Goal: Check status: Check status

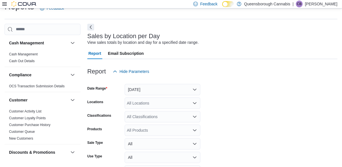
scroll to position [13, 0]
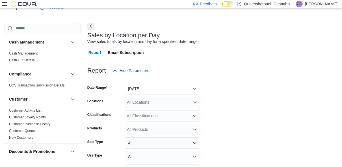
click at [156, 88] on button "[DATE]" at bounding box center [163, 88] width 76 height 11
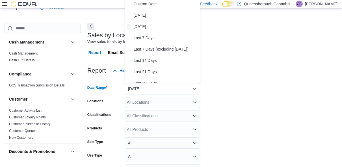
scroll to position [11, 0]
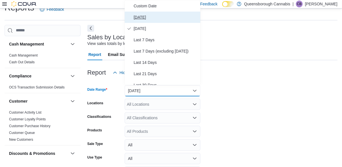
click at [139, 15] on span "[DATE]" at bounding box center [166, 17] width 64 height 7
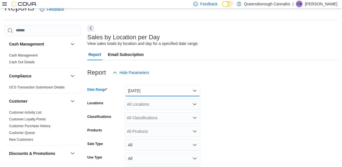
scroll to position [49, 0]
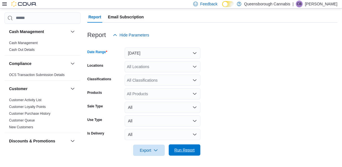
click at [190, 149] on span "Run Report" at bounding box center [184, 150] width 20 height 6
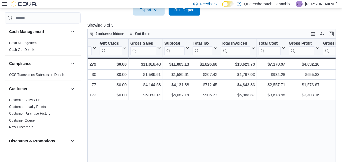
scroll to position [0, 199]
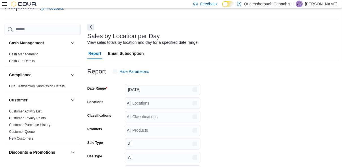
scroll to position [13, 0]
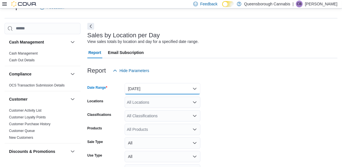
click at [154, 89] on button "[DATE]" at bounding box center [163, 88] width 76 height 11
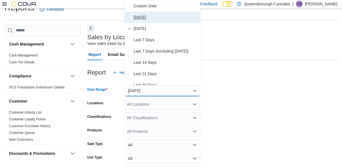
click at [139, 19] on span "[DATE]" at bounding box center [166, 17] width 64 height 7
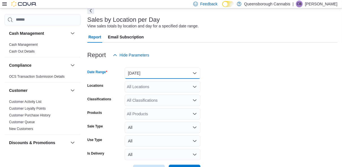
scroll to position [49, 0]
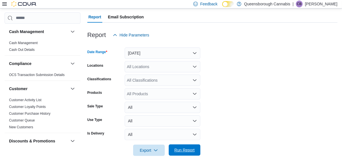
click at [185, 148] on span "Run Report" at bounding box center [184, 150] width 20 height 6
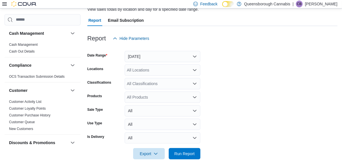
scroll to position [49, 0]
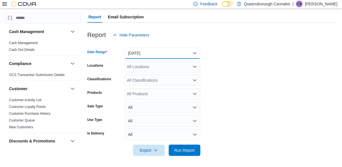
click at [146, 54] on button "[DATE]" at bounding box center [163, 52] width 76 height 11
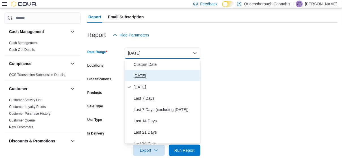
click at [145, 76] on span "[DATE]" at bounding box center [166, 75] width 64 height 7
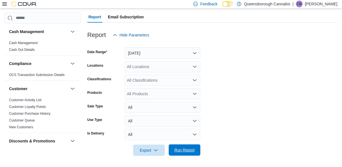
click at [187, 149] on span "Run Report" at bounding box center [184, 150] width 20 height 6
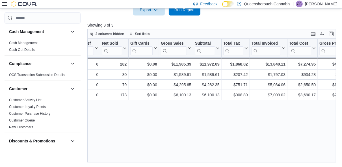
scroll to position [0, 172]
